Goal: Find specific page/section: Find specific page/section

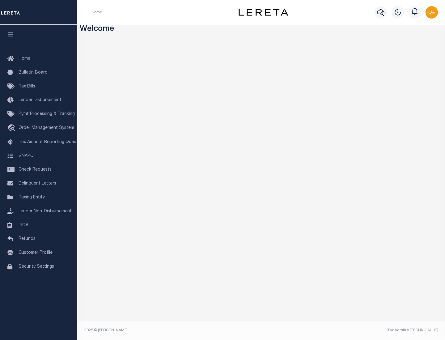
click at [39, 225] on link "TIQA" at bounding box center [38, 226] width 77 height 14
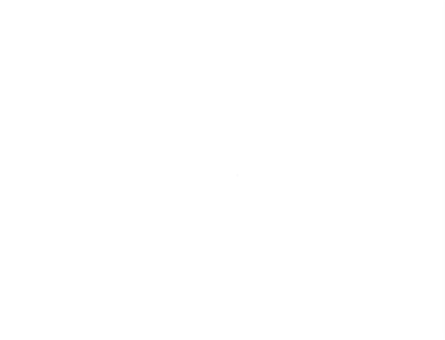
select select "200"
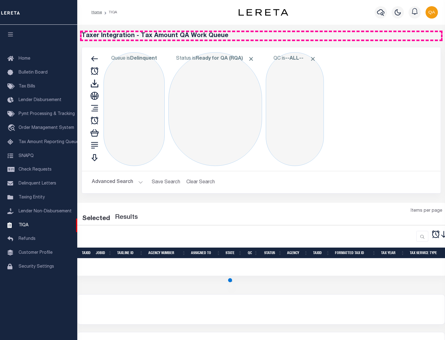
select select "200"
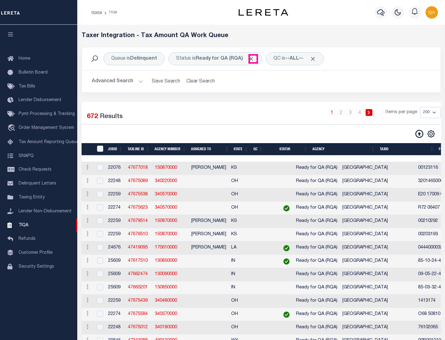
click at [253, 59] on span "Click to Remove" at bounding box center [251, 59] width 6 height 6
